Goal: Transaction & Acquisition: Obtain resource

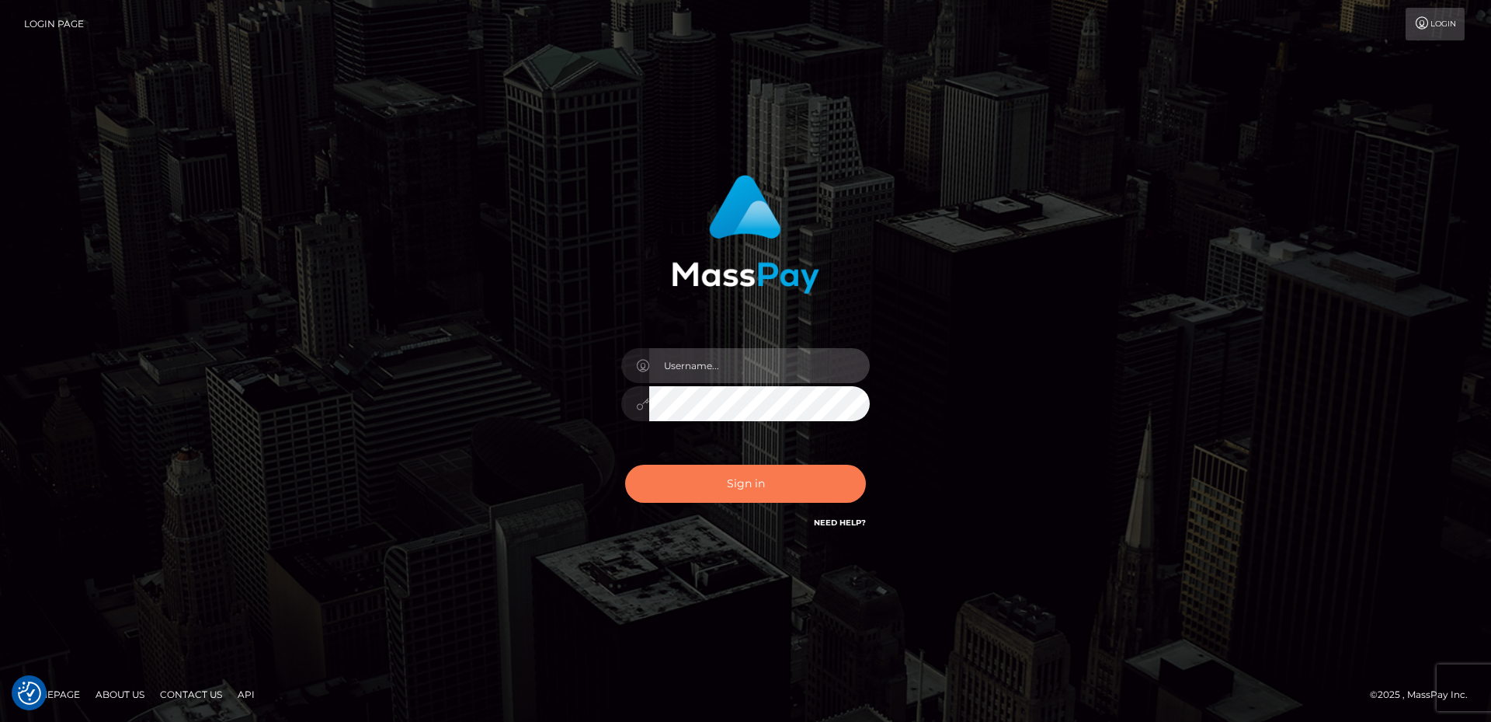
type input "David.B2Sprin"
click at [774, 479] on button "Sign in" at bounding box center [745, 483] width 241 height 38
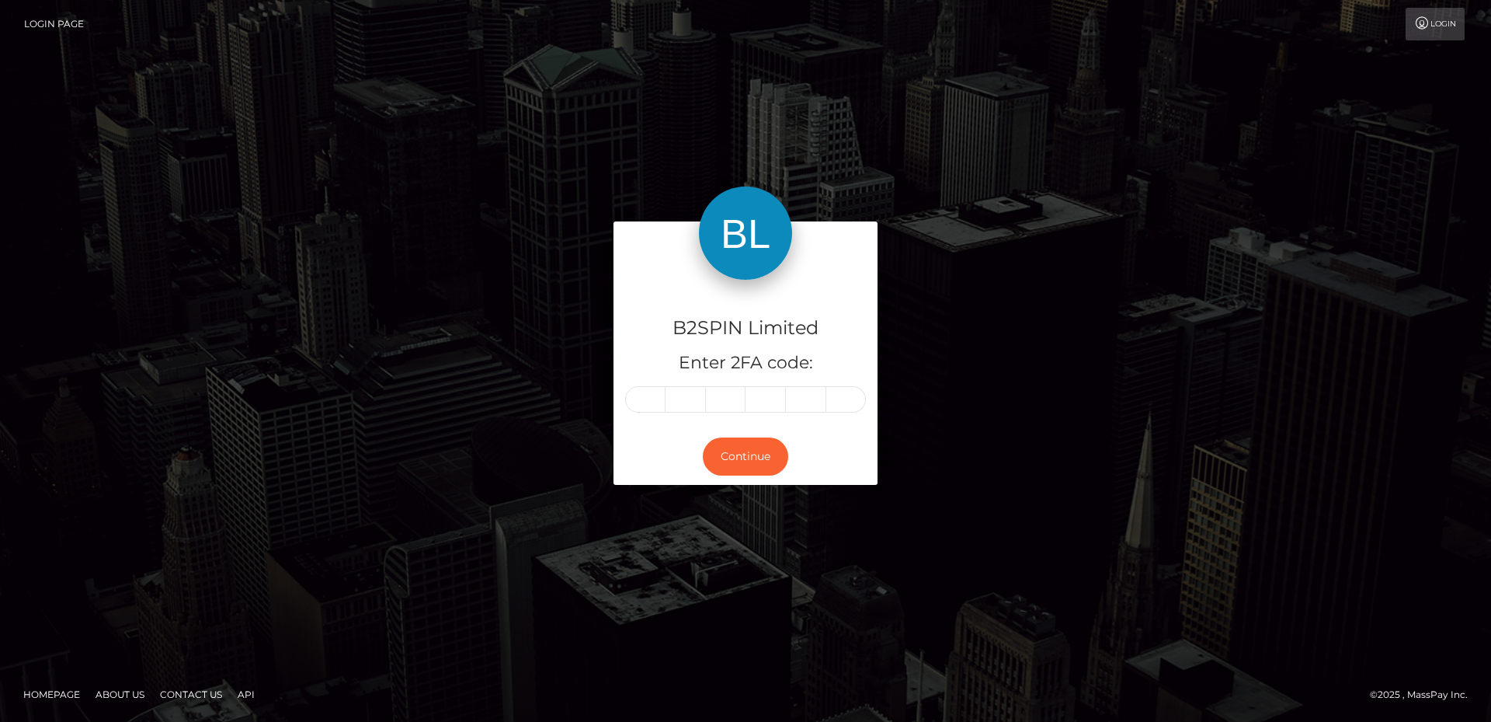
click at [638, 405] on input "text" at bounding box center [645, 399] width 40 height 26
type input "2"
type input "8"
type input "3"
type input "0"
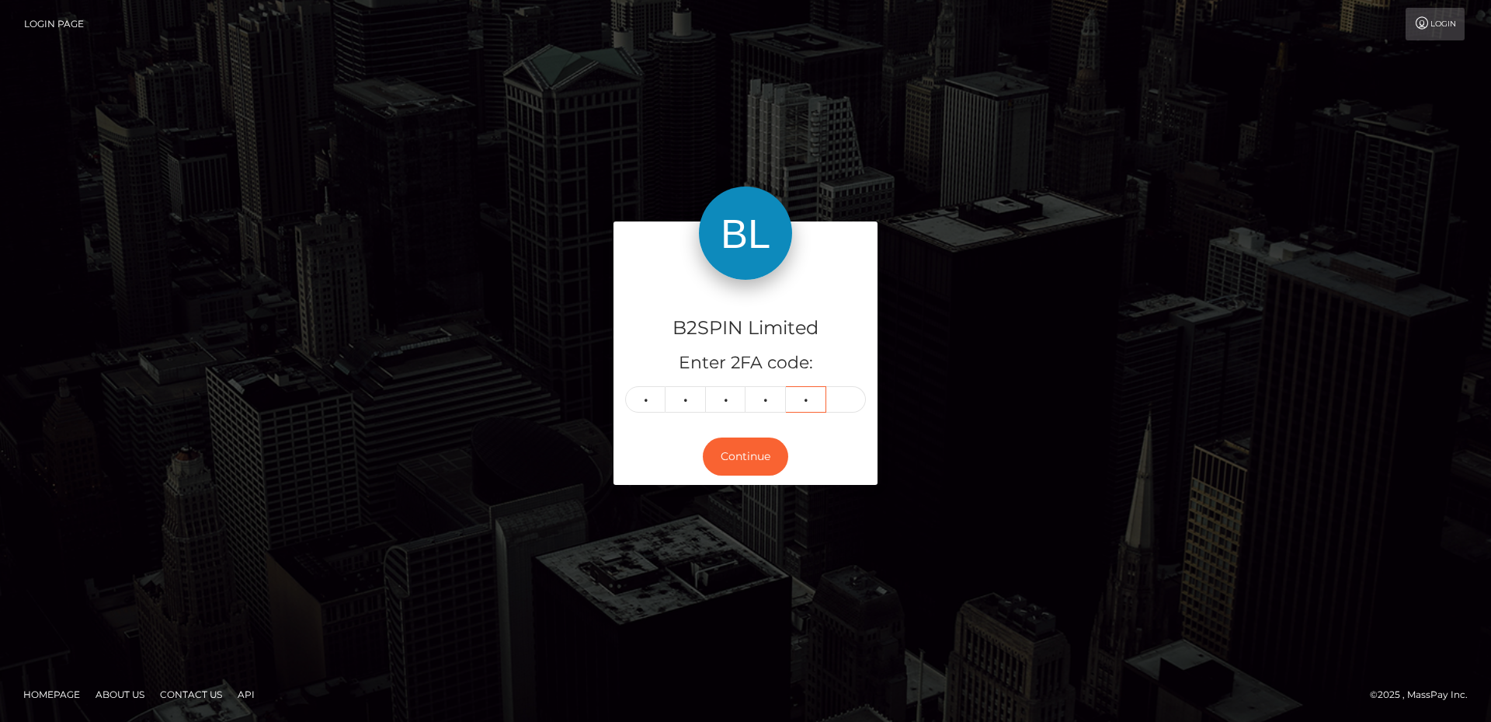
type input "6"
type input "5"
click at [731, 458] on button "Continue" at bounding box center [745, 456] width 85 height 38
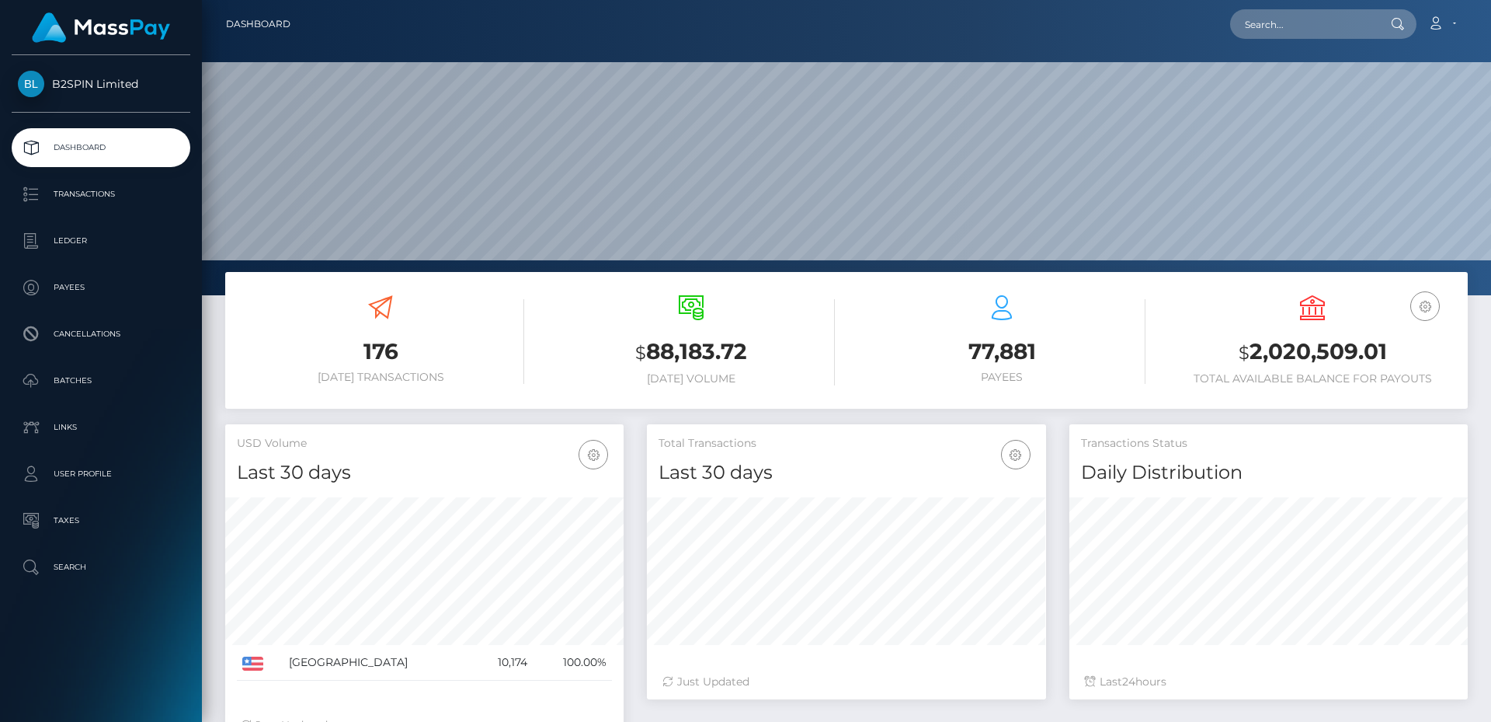
scroll to position [276, 399]
click at [926, 44] on nav "Dashboard Loading... Loading... Account Edit Profile" at bounding box center [846, 24] width 1289 height 48
click at [56, 180] on link "Transactions" at bounding box center [101, 194] width 179 height 39
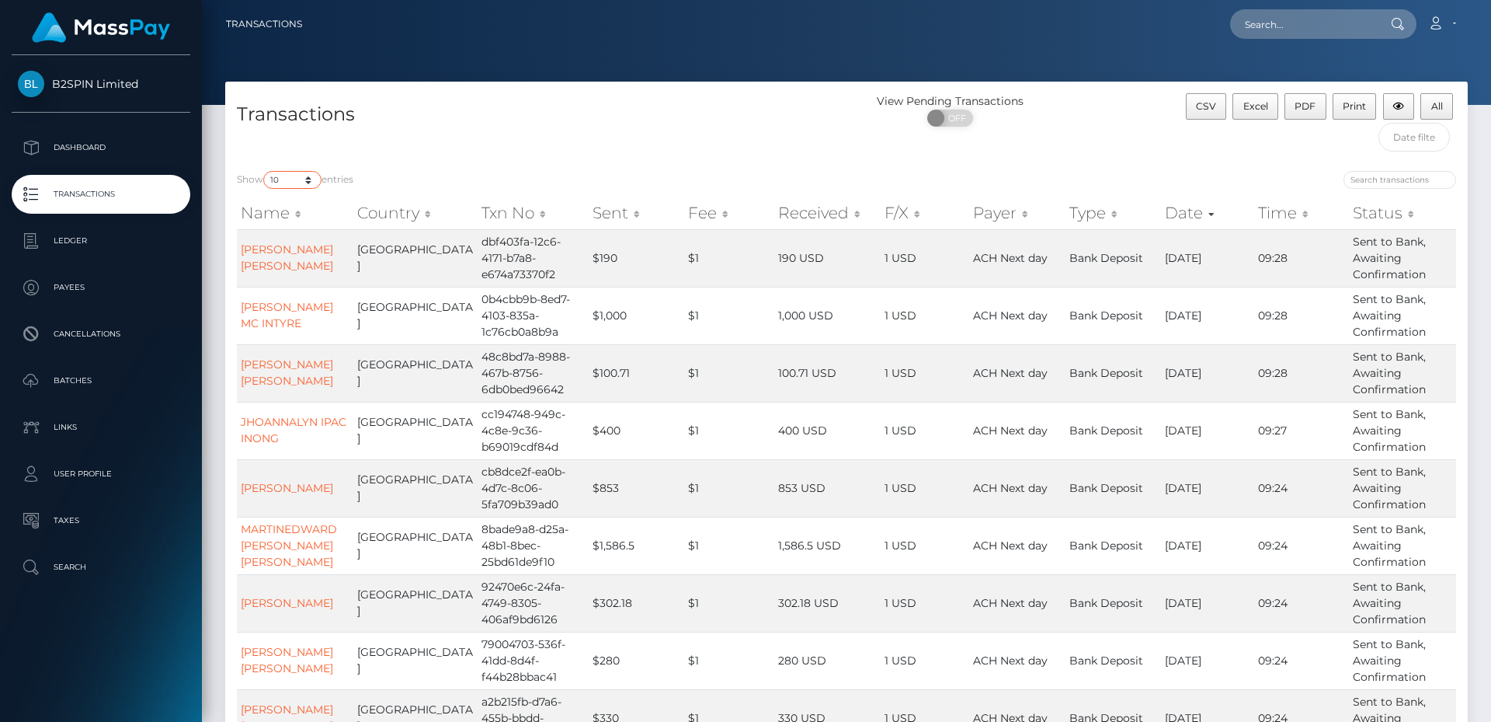
click at [311, 189] on select "10 25 50 100 250 500 1,000 3,500" at bounding box center [292, 180] width 58 height 18
select select "3500"
click at [265, 171] on select "10 25 50 100 250 500 1,000 3,500" at bounding box center [292, 180] width 58 height 18
click at [961, 44] on nav "Transactions Loading... Loading... Account Logout" at bounding box center [846, 24] width 1289 height 48
click at [738, 88] on div "Transactions View Pending Transactions ON OFF CSV Excel PDF Print All" at bounding box center [846, 121] width 1243 height 78
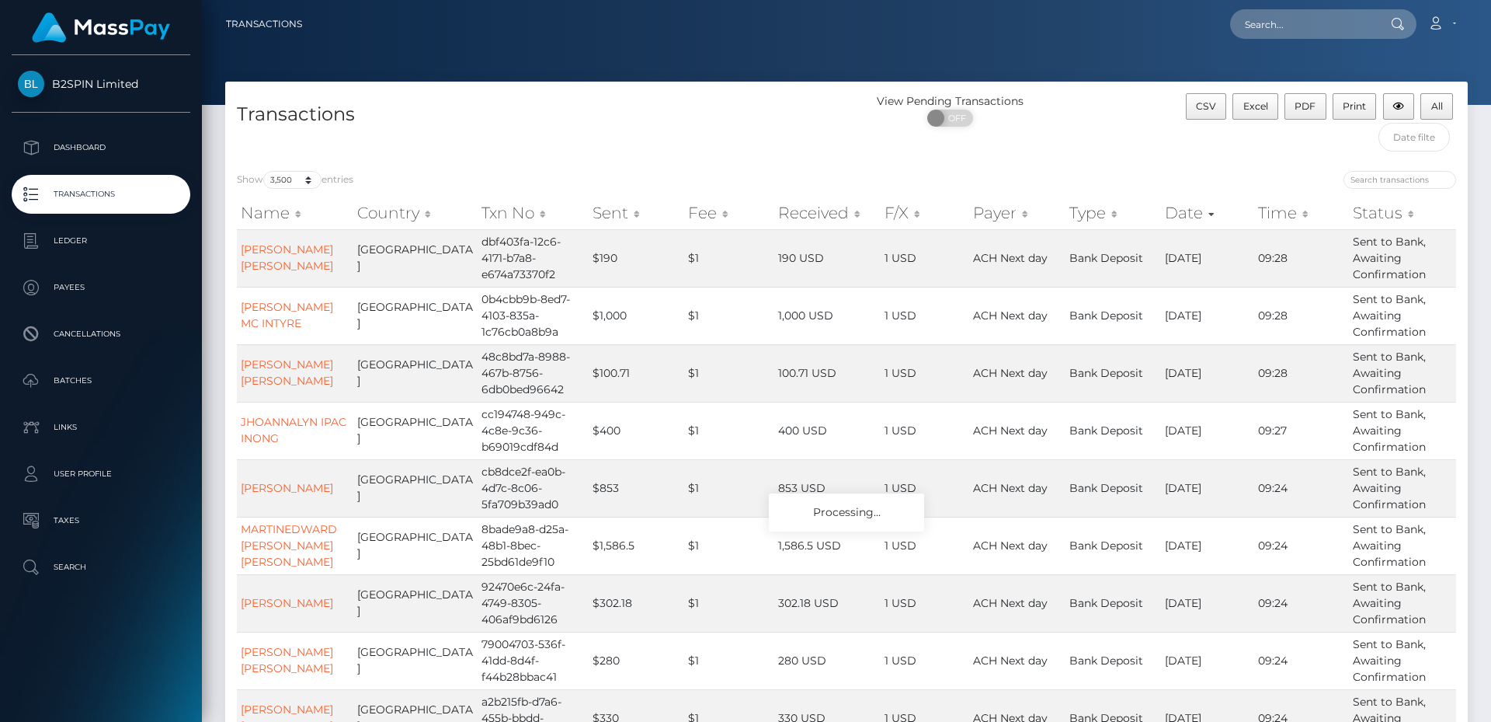
click at [740, 85] on div "Transactions View Pending Transactions ON OFF CSV Excel PDF Print All" at bounding box center [846, 121] width 1243 height 78
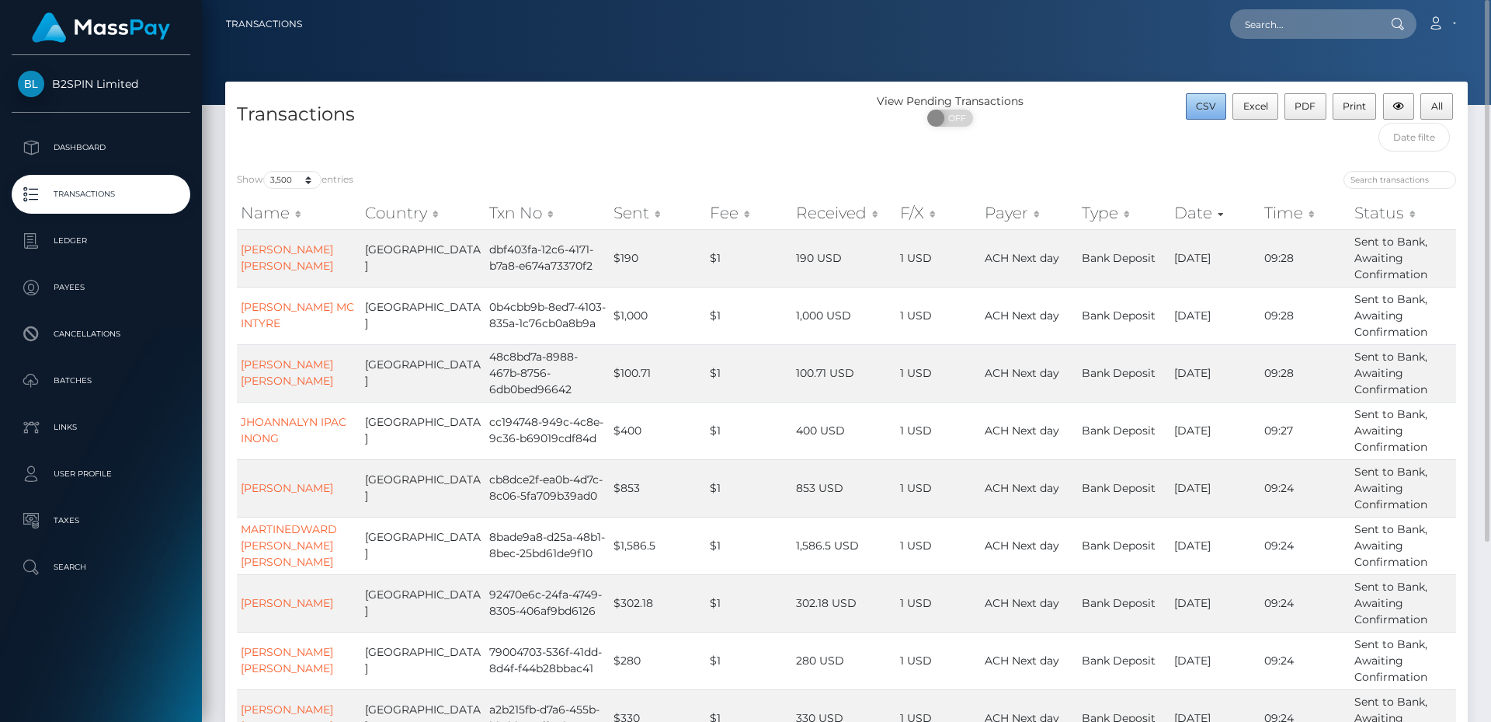
click at [1214, 105] on span "CSV" at bounding box center [1206, 106] width 20 height 12
click at [1069, 74] on div at bounding box center [846, 52] width 1289 height 105
